Goal: Task Accomplishment & Management: Use online tool/utility

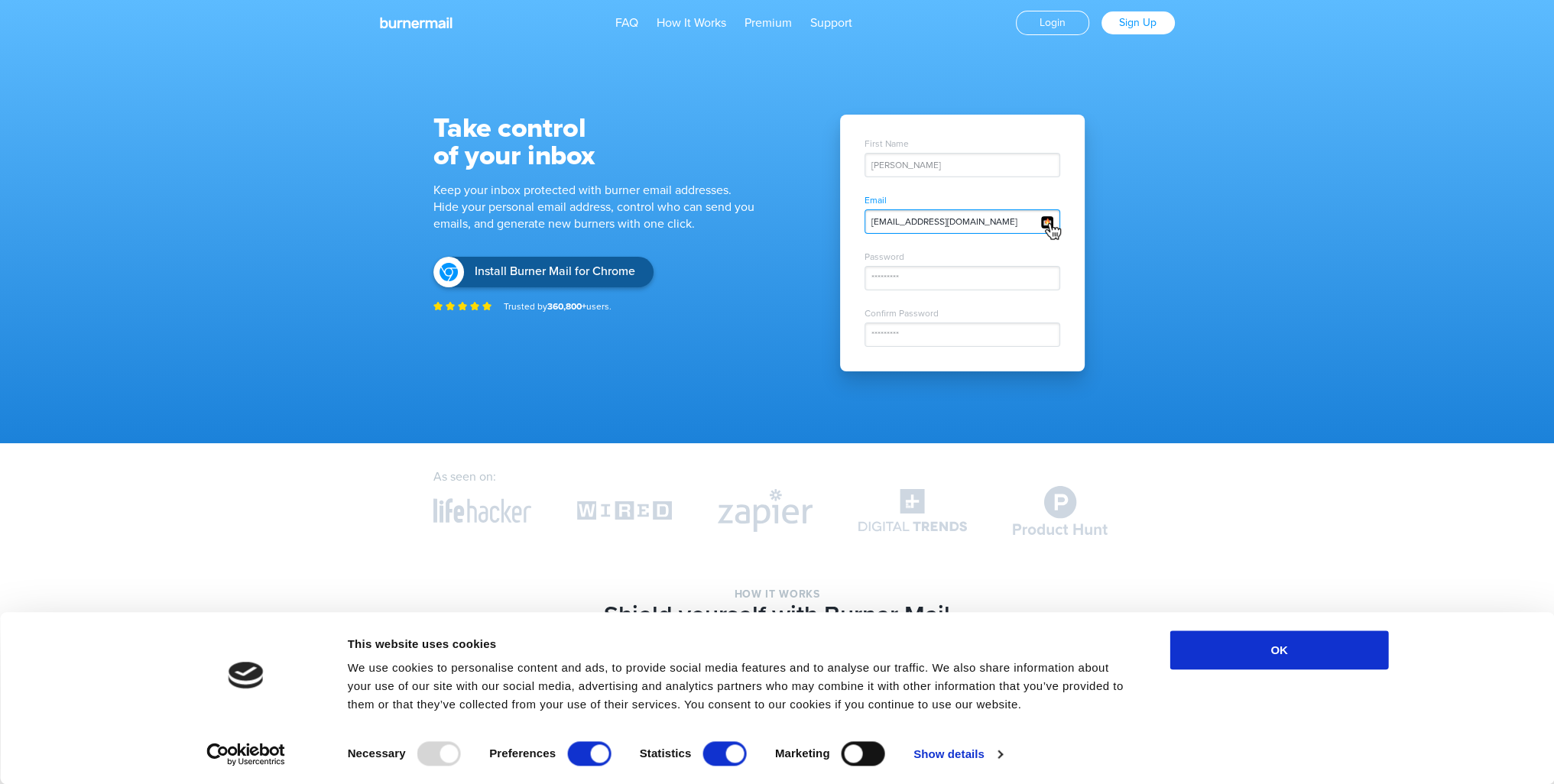
click at [921, 167] on div "John Doe" at bounding box center [962, 165] width 196 height 24
click at [917, 169] on div "John Doe" at bounding box center [962, 165] width 196 height 24
click at [942, 229] on div "amazon.k5923j@nicoric.com" at bounding box center [962, 222] width 196 height 24
click at [1058, 21] on link "Login" at bounding box center [1053, 23] width 75 height 25
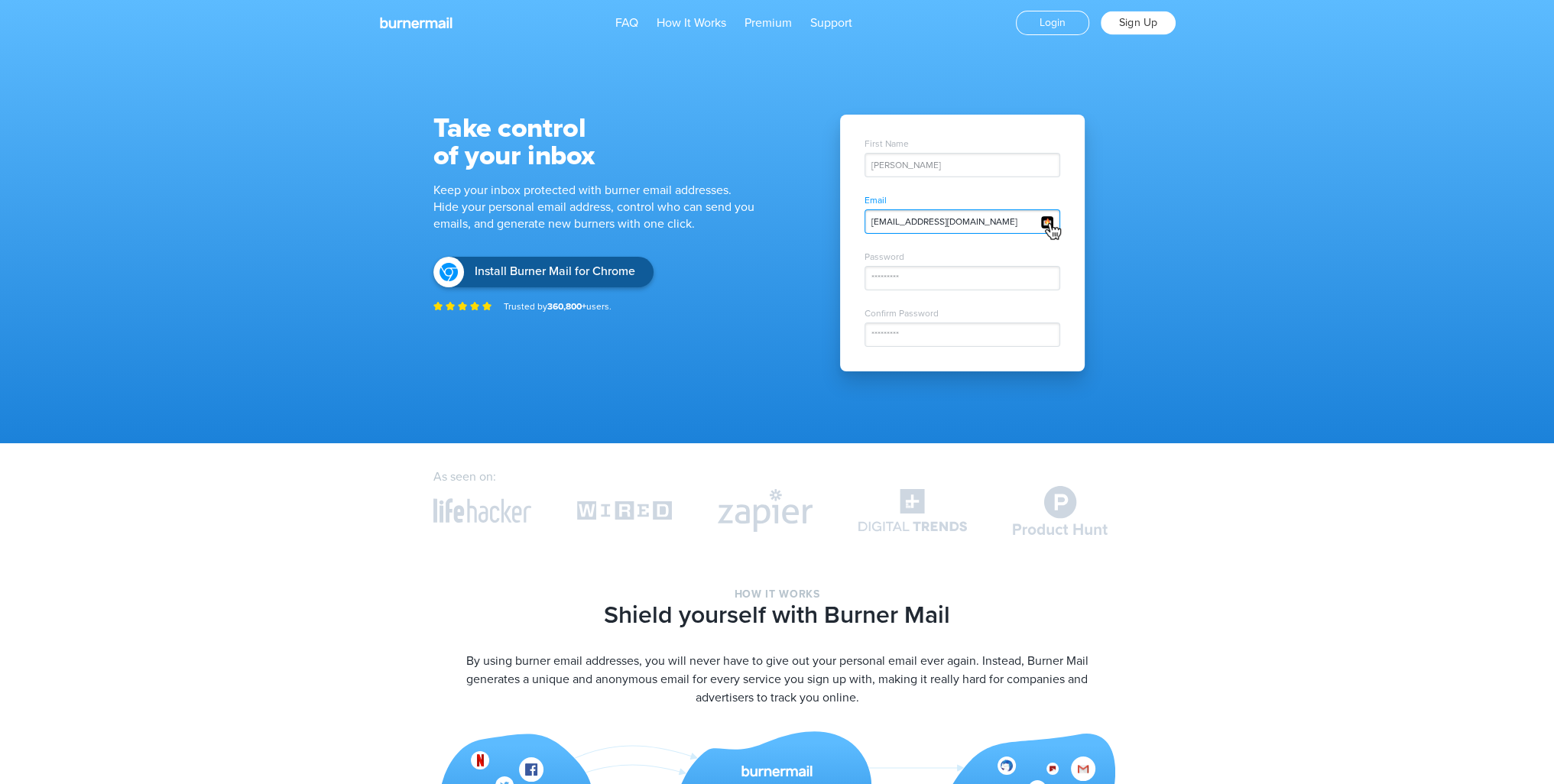
click at [1133, 25] on link "Sign Up" at bounding box center [1138, 23] width 75 height 24
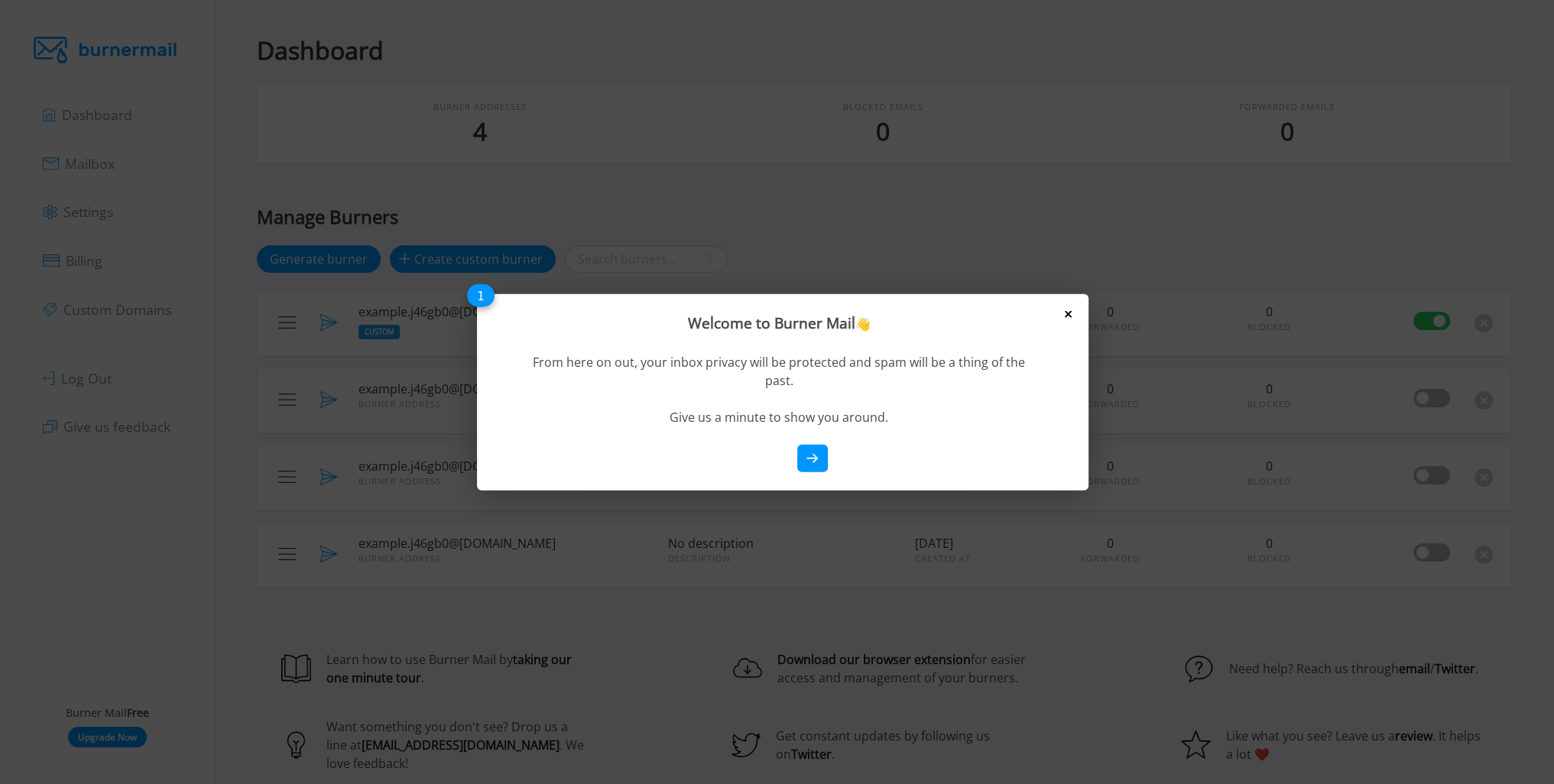
click at [1068, 313] on icon at bounding box center [1068, 314] width 7 height 7
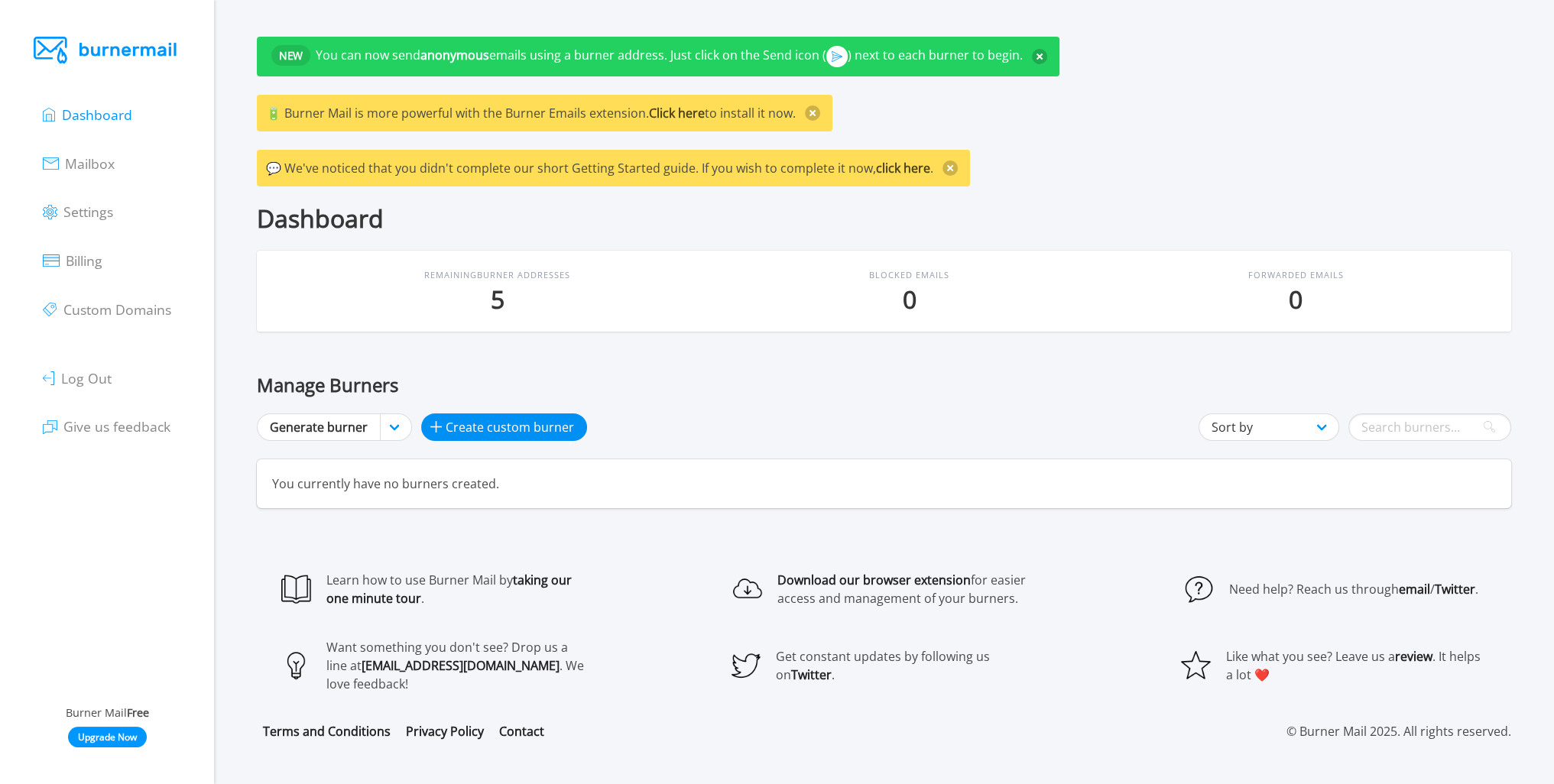
type input "mufizuxe@f"
click at [459, 428] on span "Create custom burner" at bounding box center [510, 427] width 128 height 18
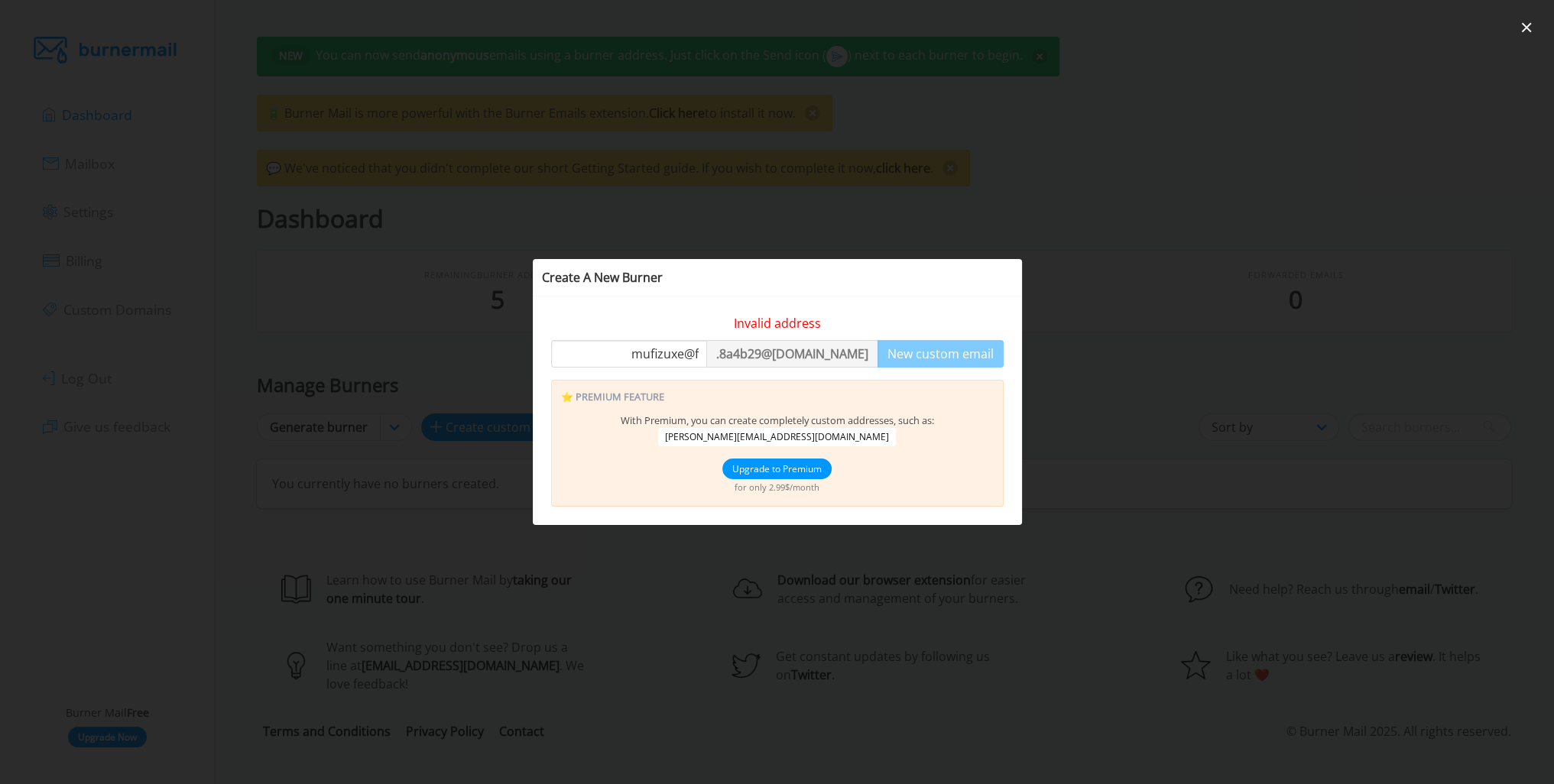
click at [1127, 274] on div at bounding box center [777, 392] width 1554 height 784
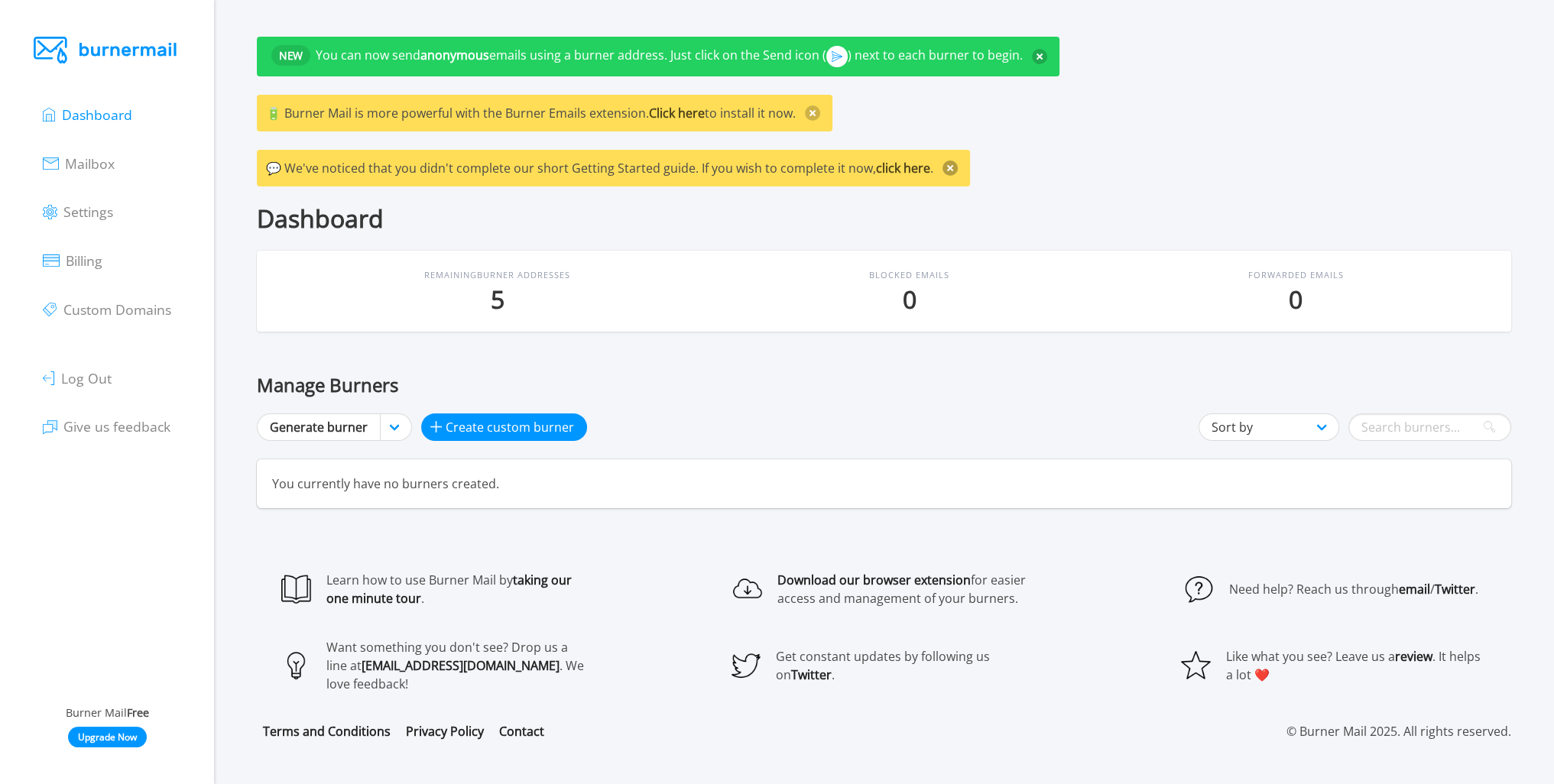
click at [943, 167] on button at bounding box center [950, 168] width 15 height 15
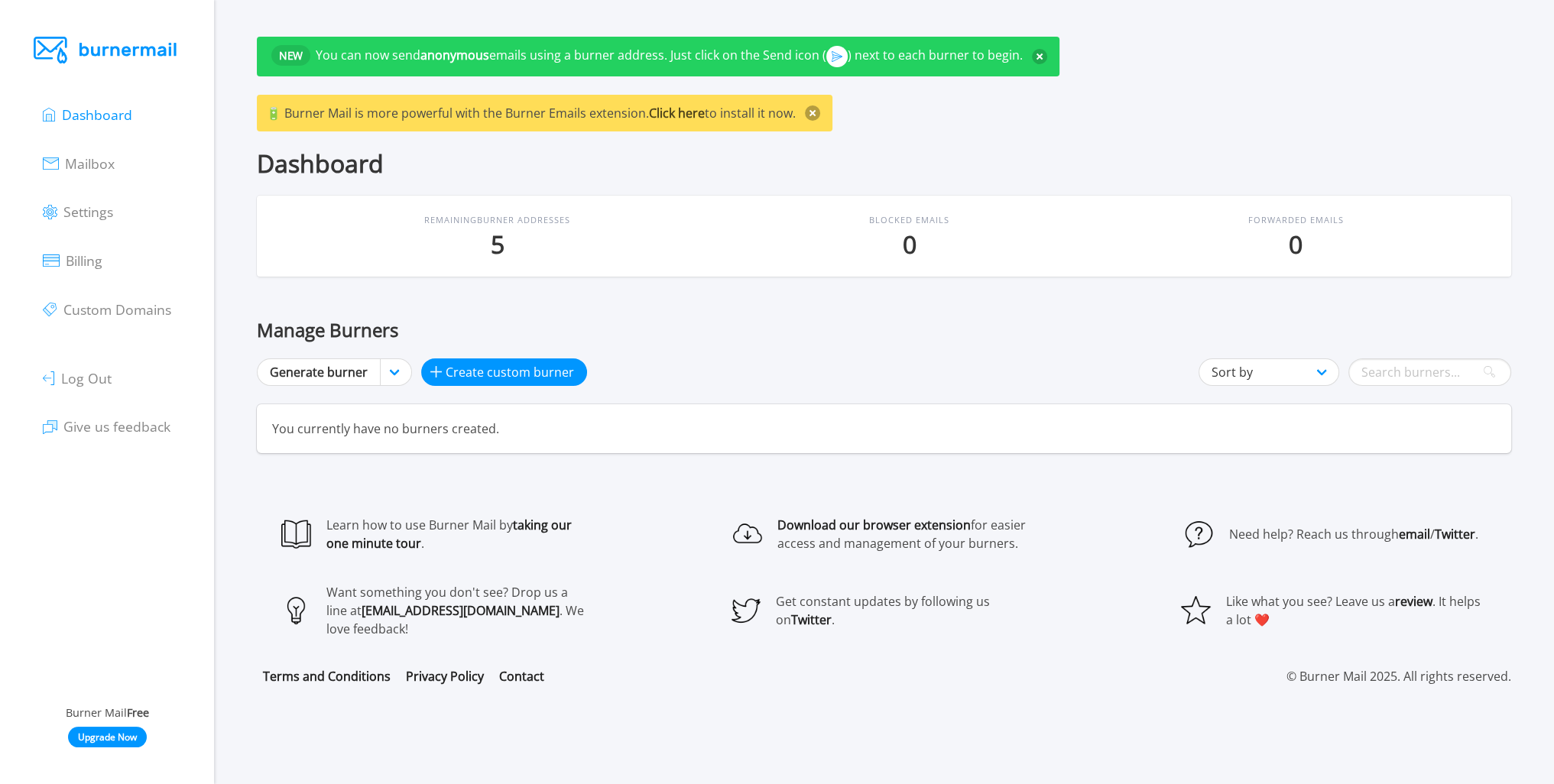
click at [812, 113] on button at bounding box center [813, 113] width 15 height 15
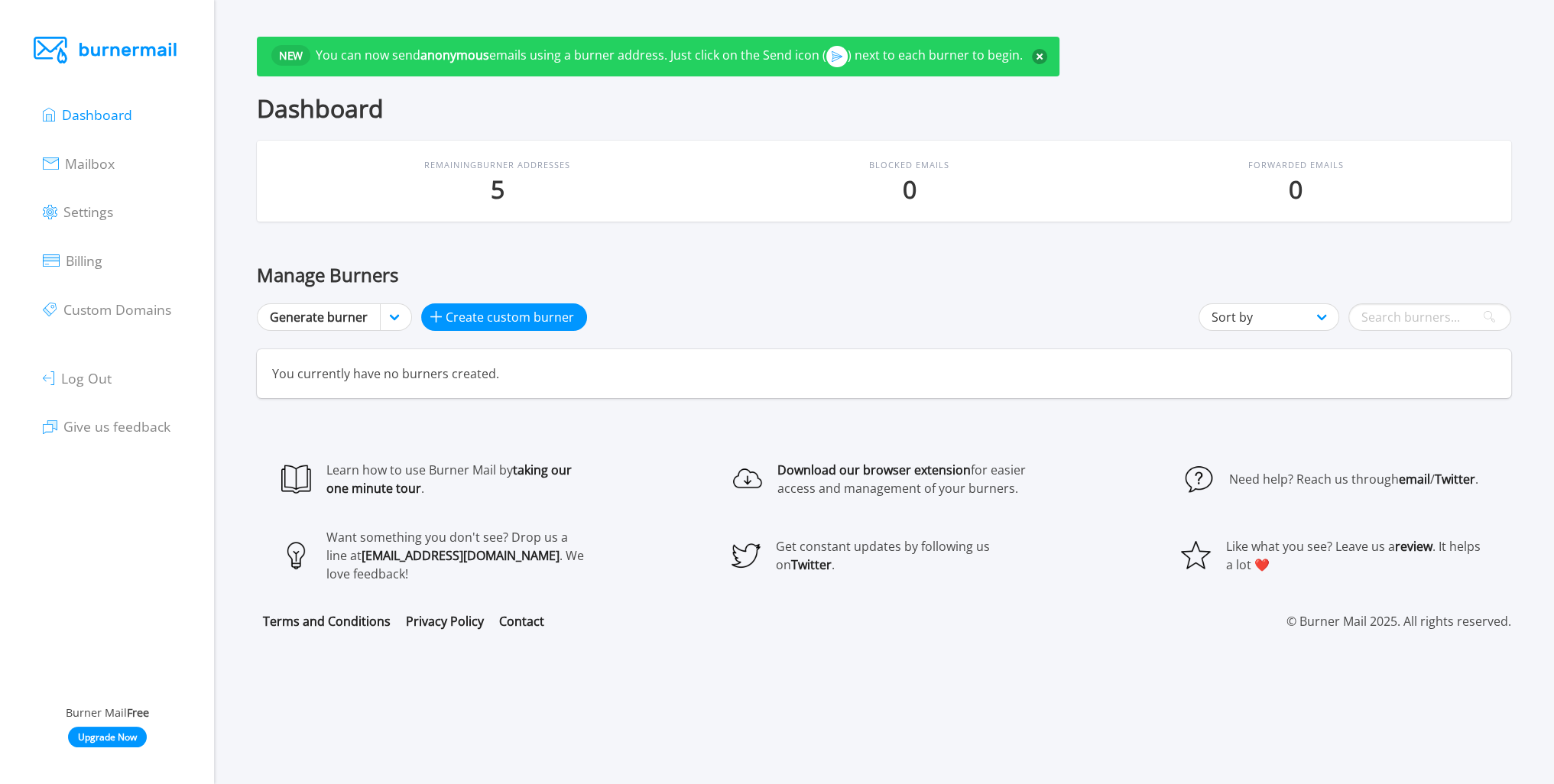
click at [1043, 54] on button at bounding box center [1040, 57] width 15 height 15
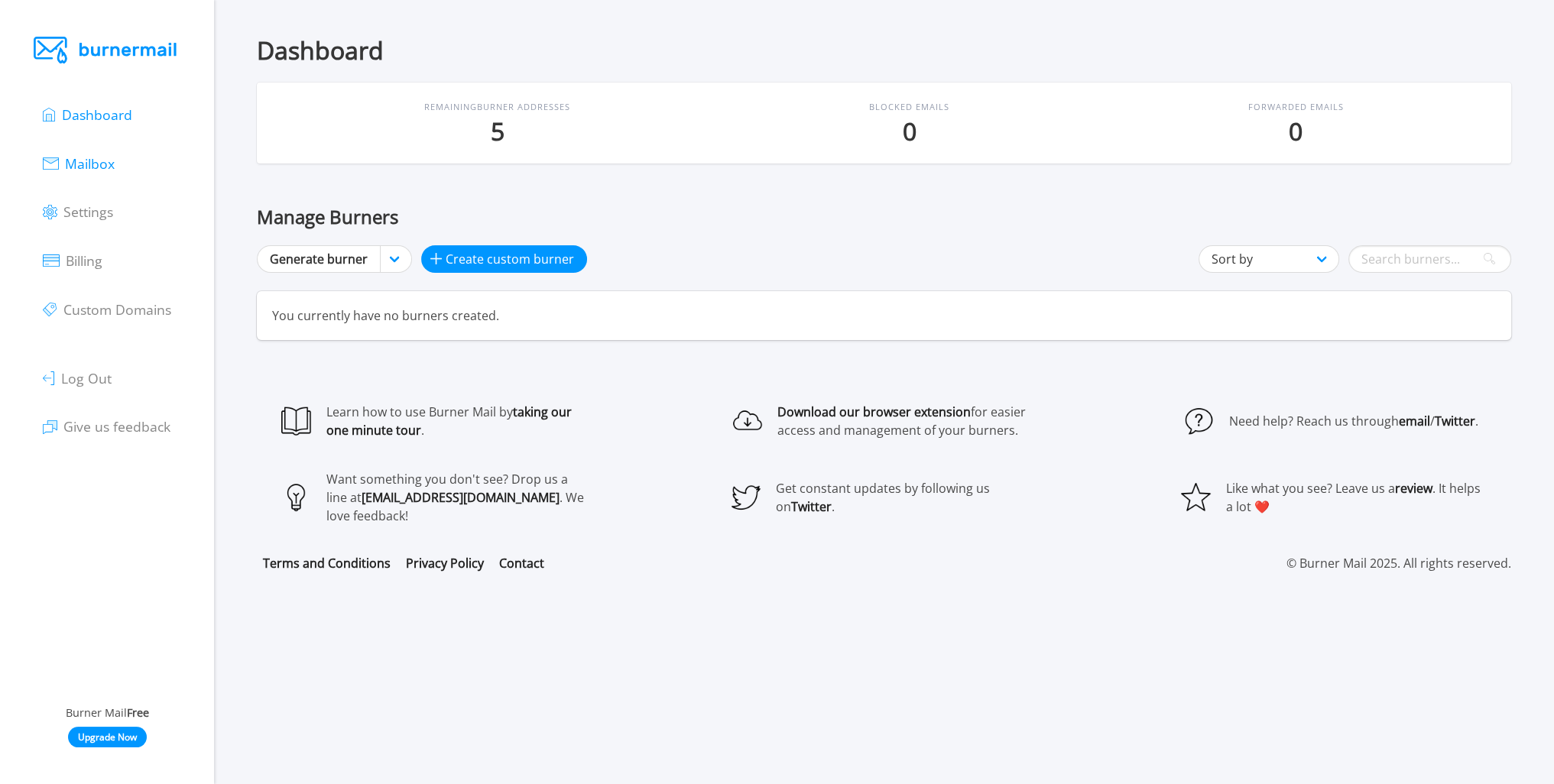
click at [98, 167] on span "Mailbox" at bounding box center [89, 164] width 50 height 18
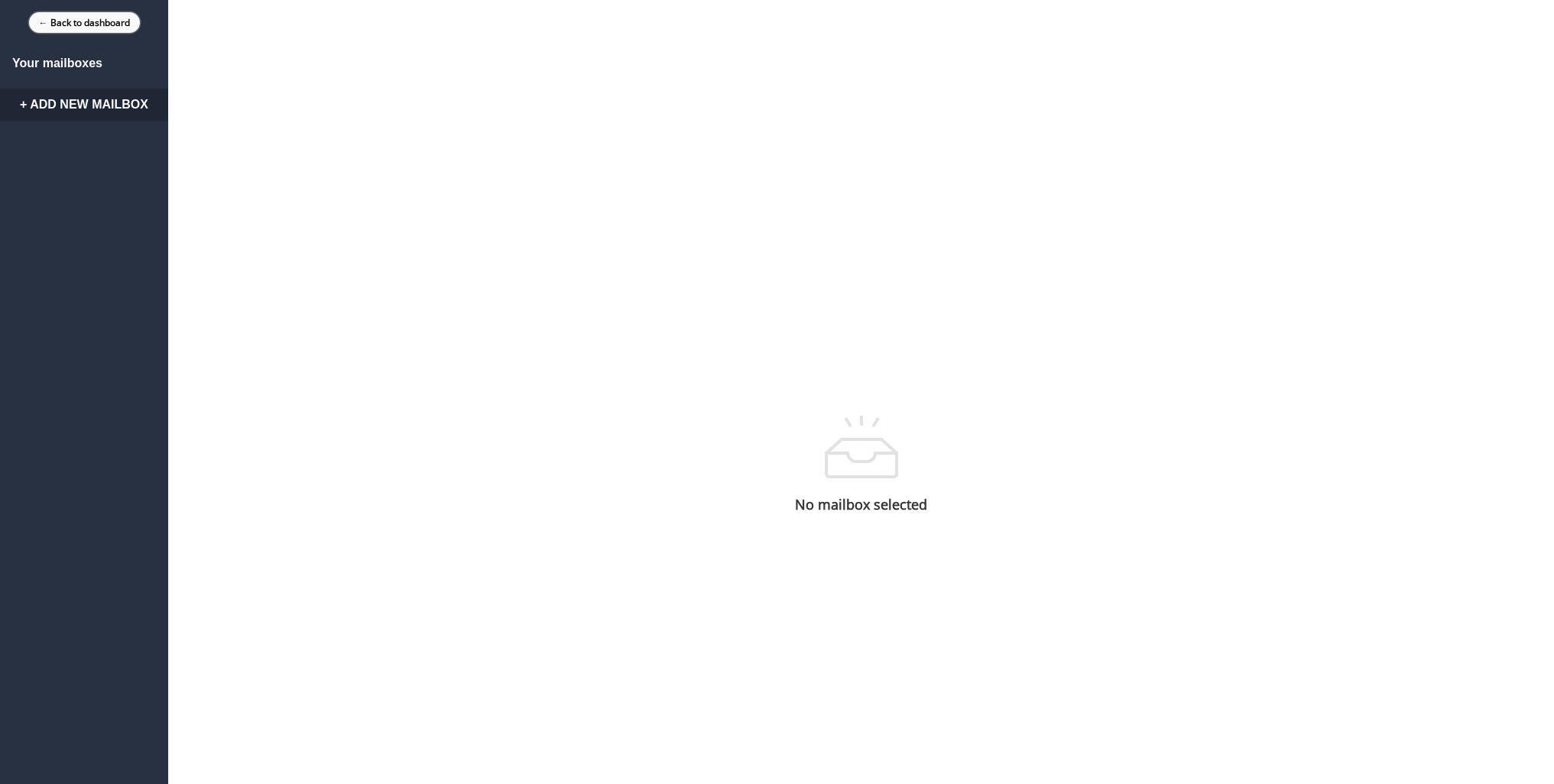
click at [86, 22] on link "← Back to dashboard" at bounding box center [84, 22] width 111 height 21
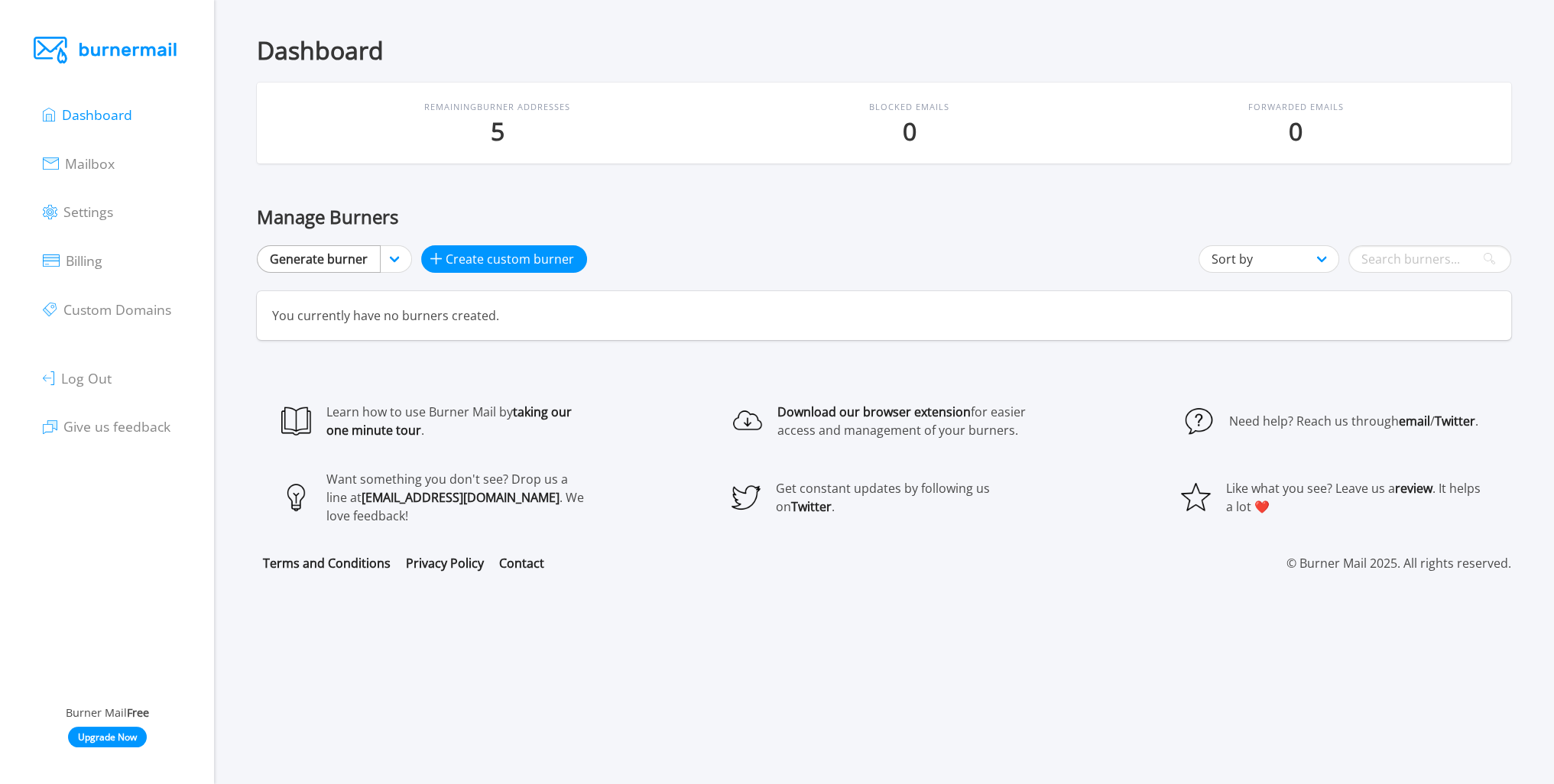
click at [349, 257] on link "Generate burner" at bounding box center [319, 259] width 124 height 28
click at [377, 254] on link "Generate burner" at bounding box center [319, 259] width 124 height 28
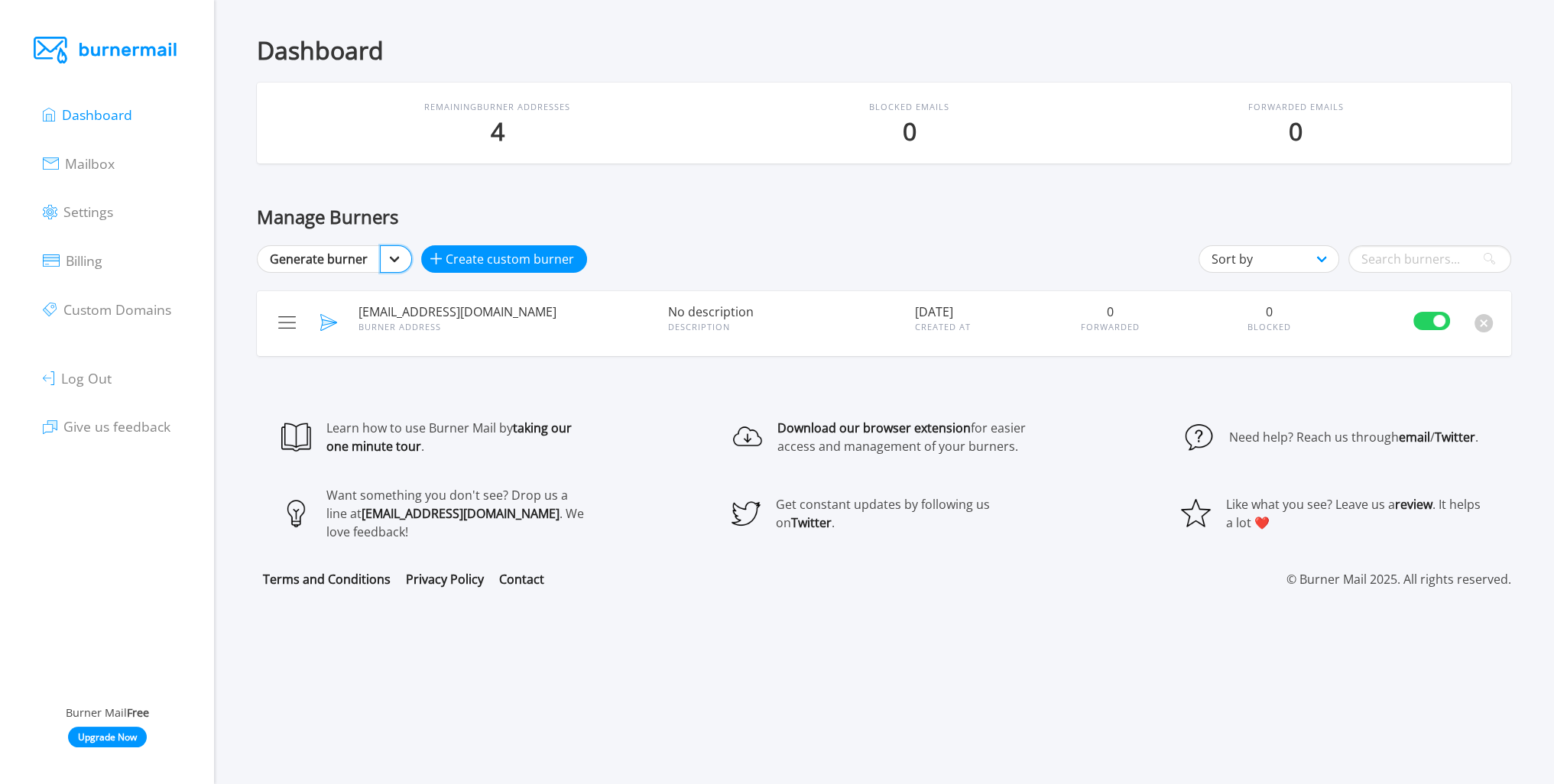
click at [396, 254] on select "Generate burner [DOMAIN_NAME] more domains" at bounding box center [396, 259] width 32 height 28
click at [394, 256] on select "Generate burner [DOMAIN_NAME] more domains" at bounding box center [396, 259] width 32 height 28
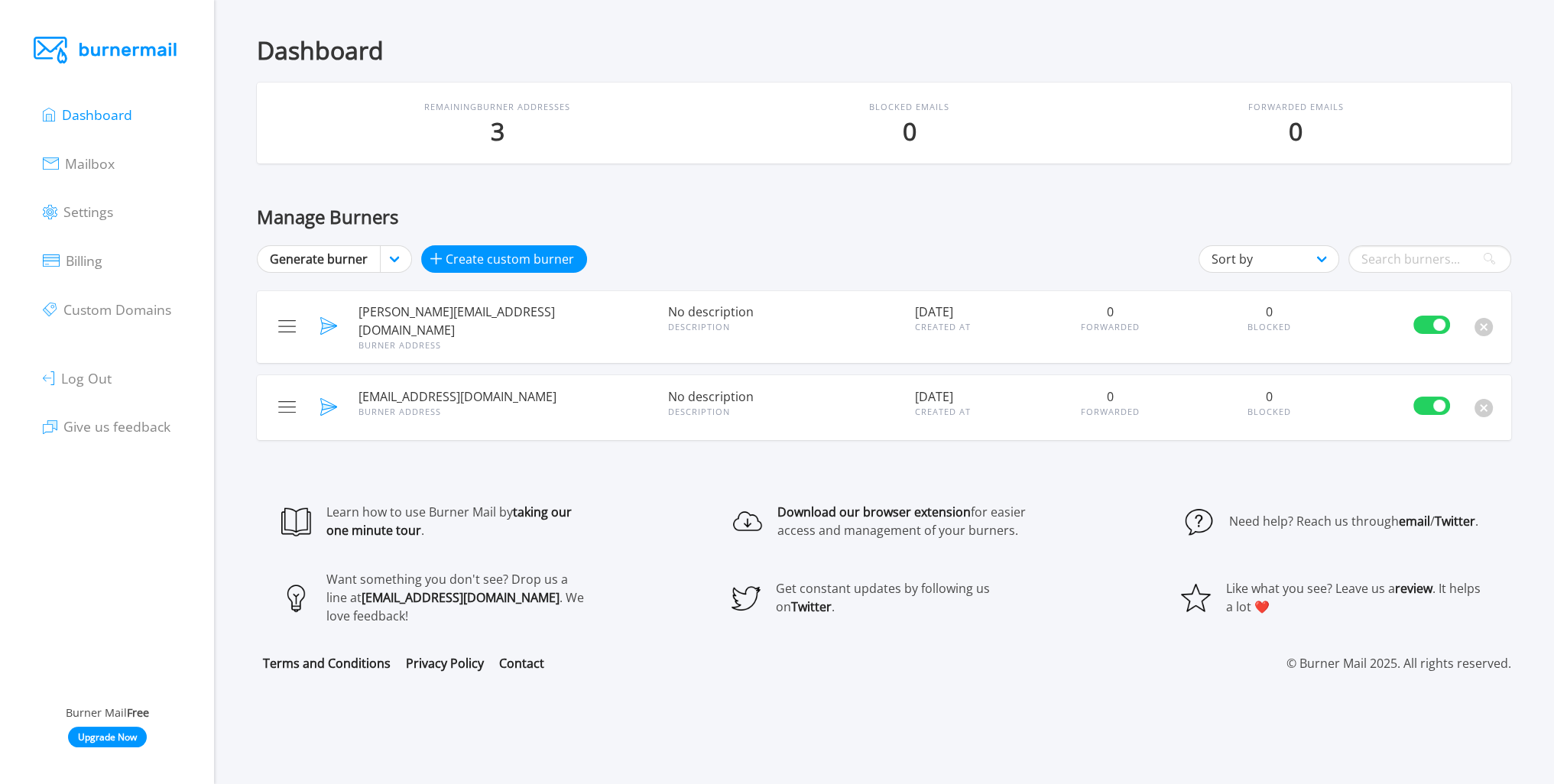
click at [490, 339] on div "Burner Address" at bounding box center [504, 345] width 290 height 13
click at [332, 323] on img at bounding box center [329, 326] width 18 height 18
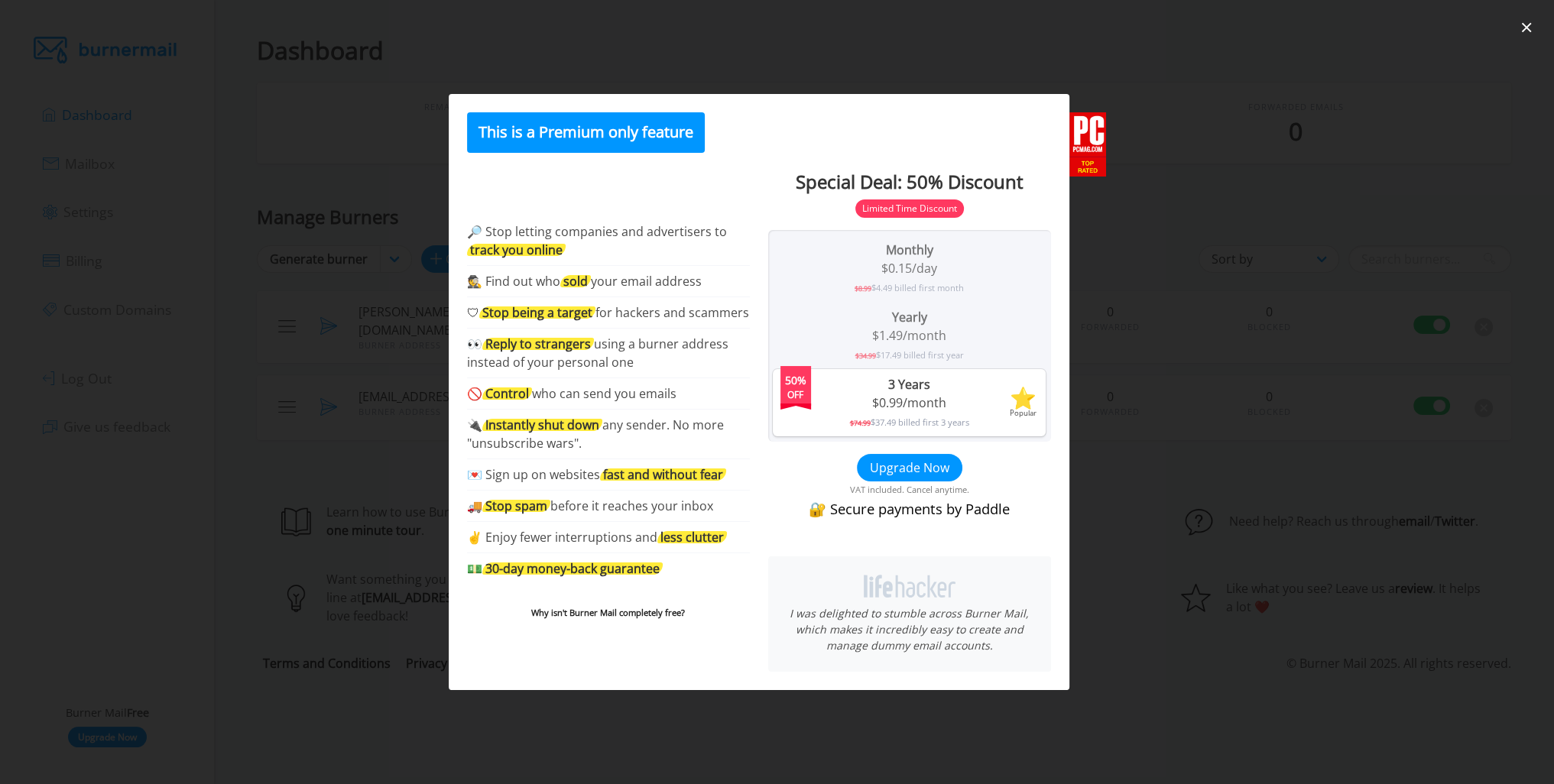
click at [1153, 158] on div at bounding box center [777, 392] width 1554 height 784
